Goal: Information Seeking & Learning: Learn about a topic

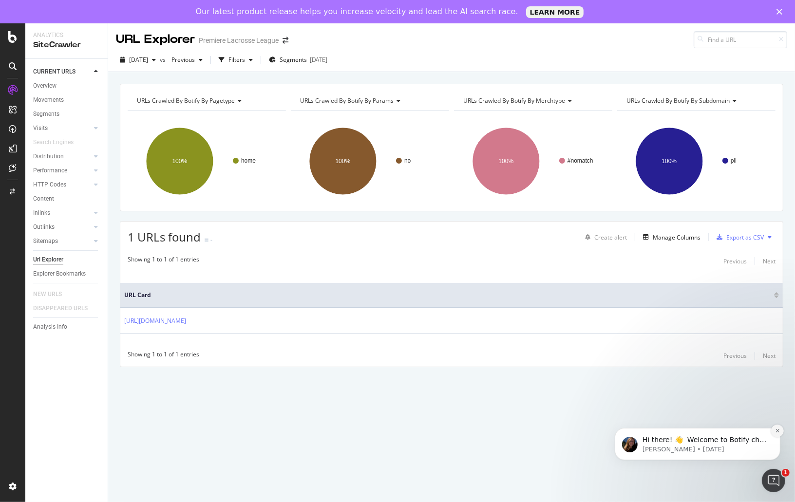
click at [778, 430] on icon "Dismiss notification" at bounding box center [776, 430] width 3 height 3
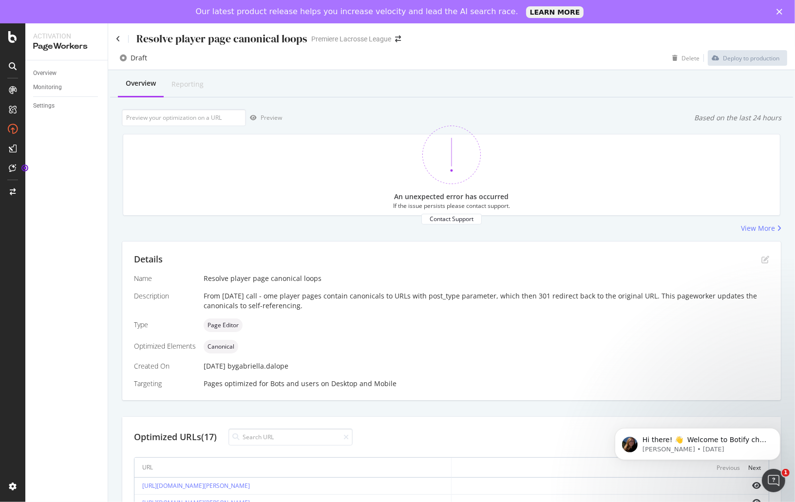
scroll to position [94, 0]
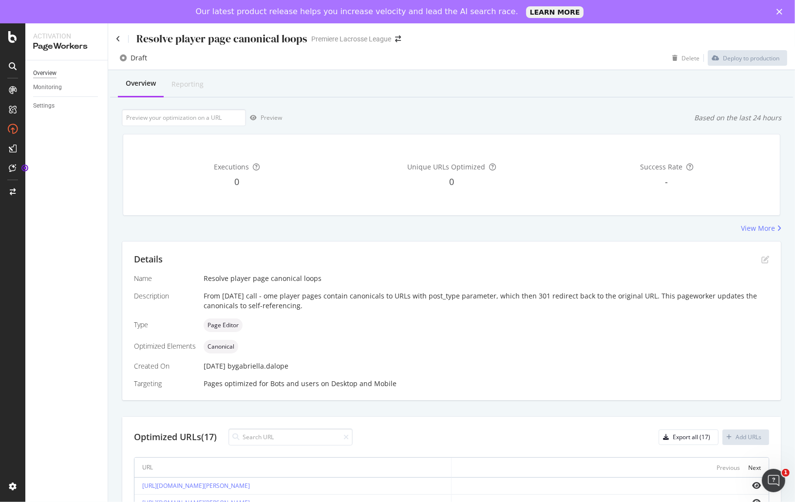
click at [49, 68] on div "Overview" at bounding box center [70, 73] width 75 height 14
click at [55, 75] on div "Overview" at bounding box center [44, 73] width 23 height 10
